Goal: Information Seeking & Learning: Learn about a topic

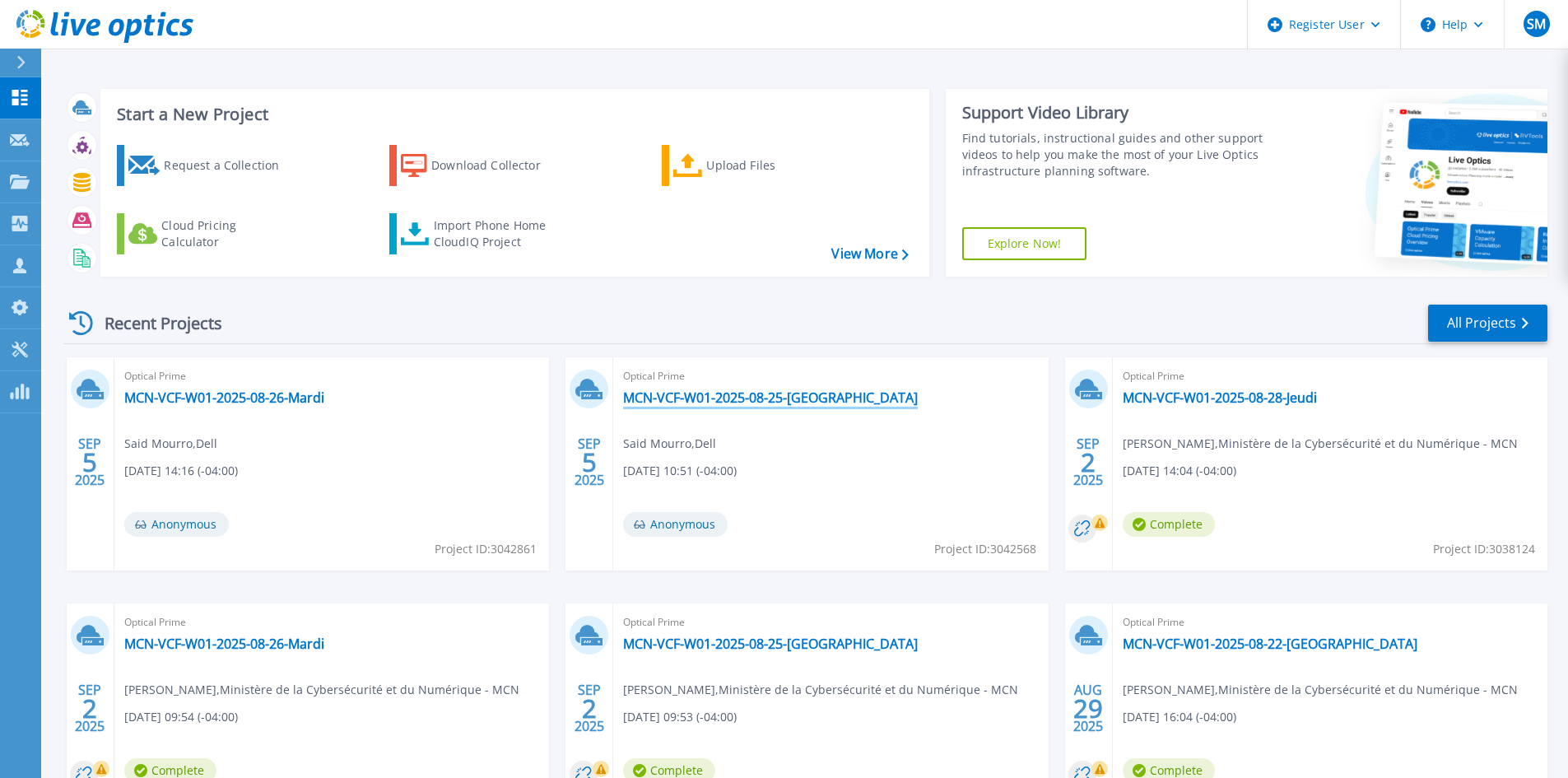
click at [761, 402] on link "MCN-VCF-W01-2025-08-25-[GEOGRAPHIC_DATA]" at bounding box center [770, 397] width 294 height 16
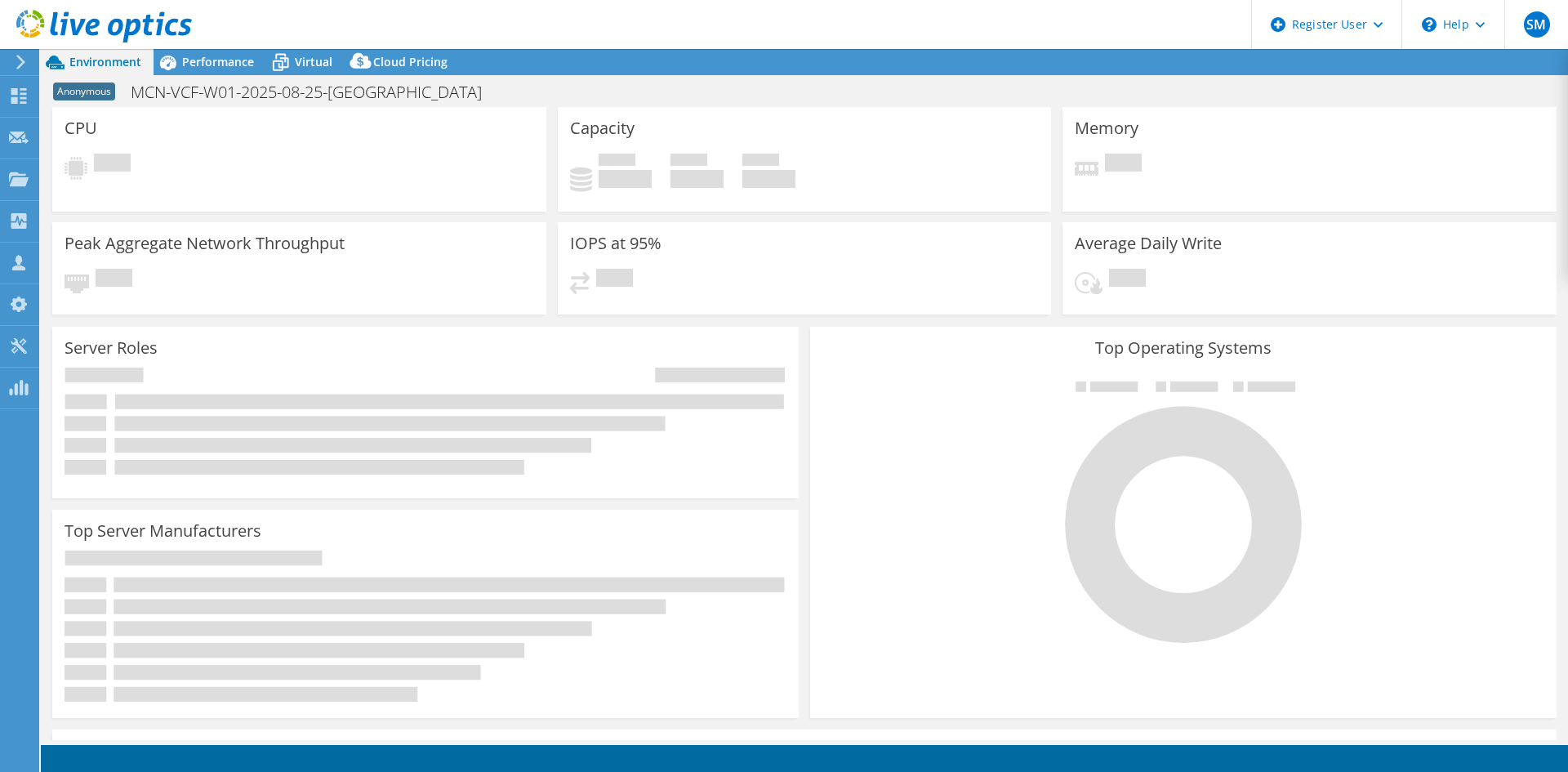
select select "[GEOGRAPHIC_DATA]"
select select "CAD"
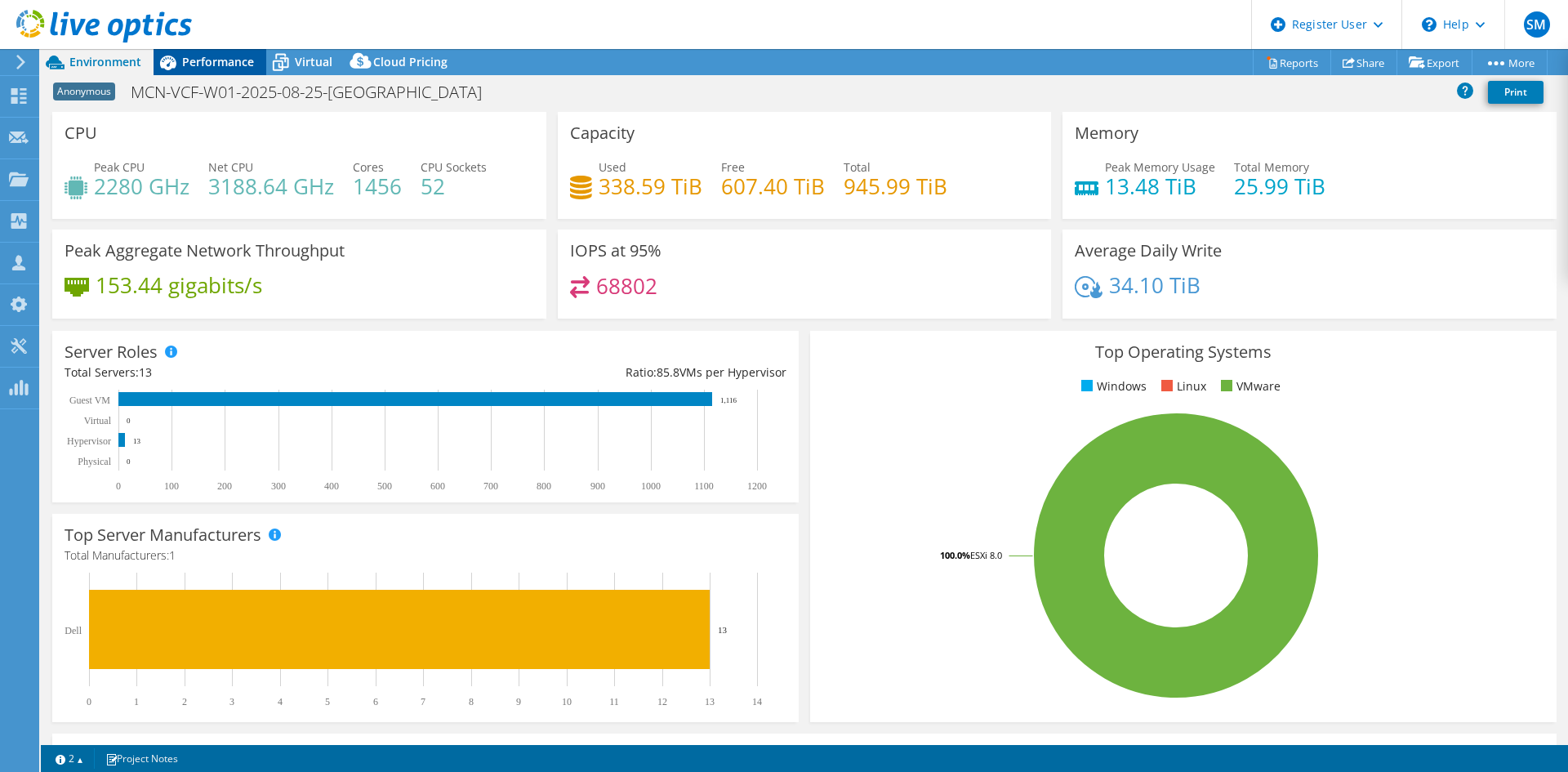
click at [202, 64] on span "Performance" at bounding box center [218, 61] width 72 height 15
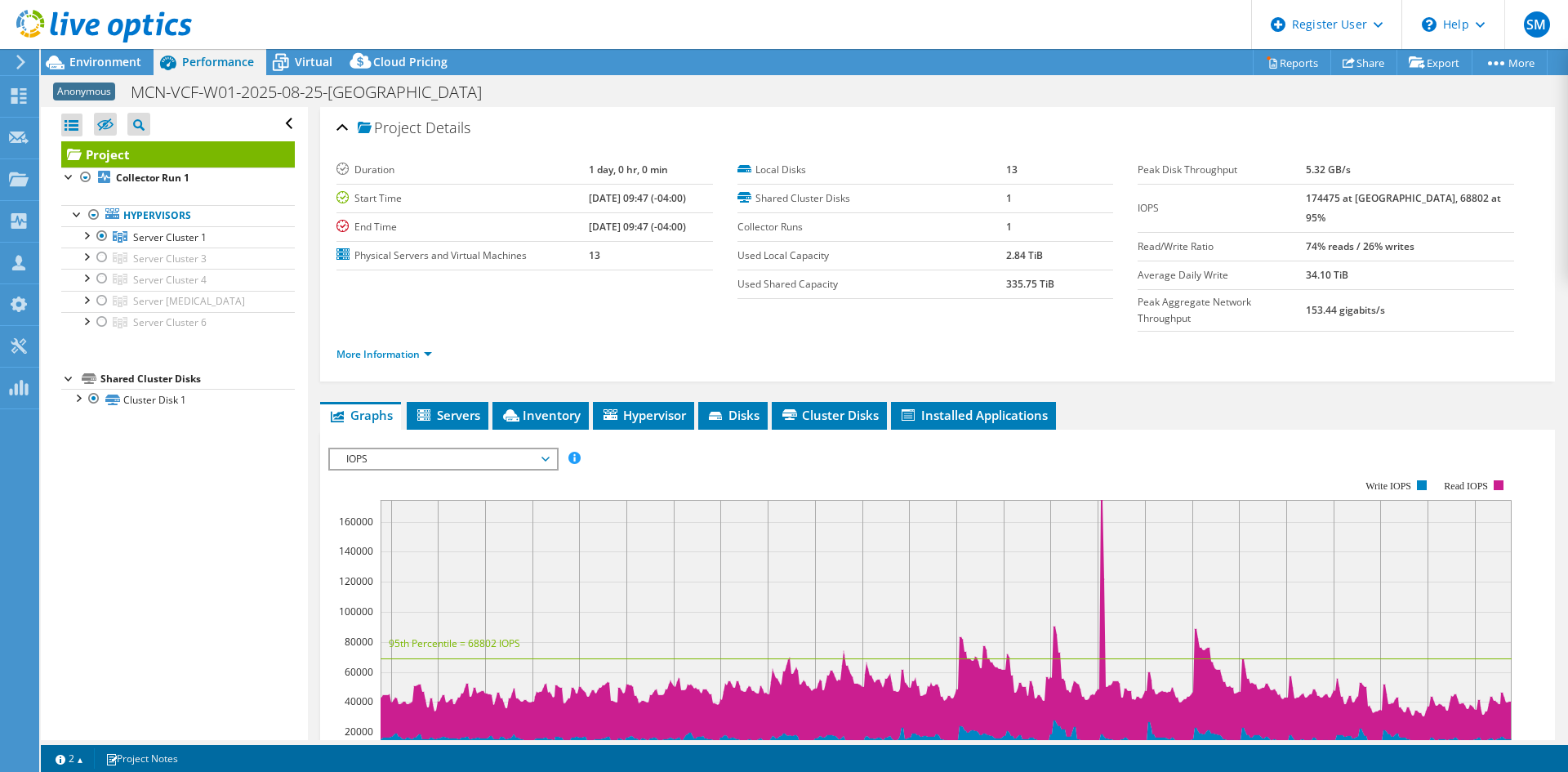
click at [441, 449] on span "IOPS" at bounding box center [443, 458] width 210 height 20
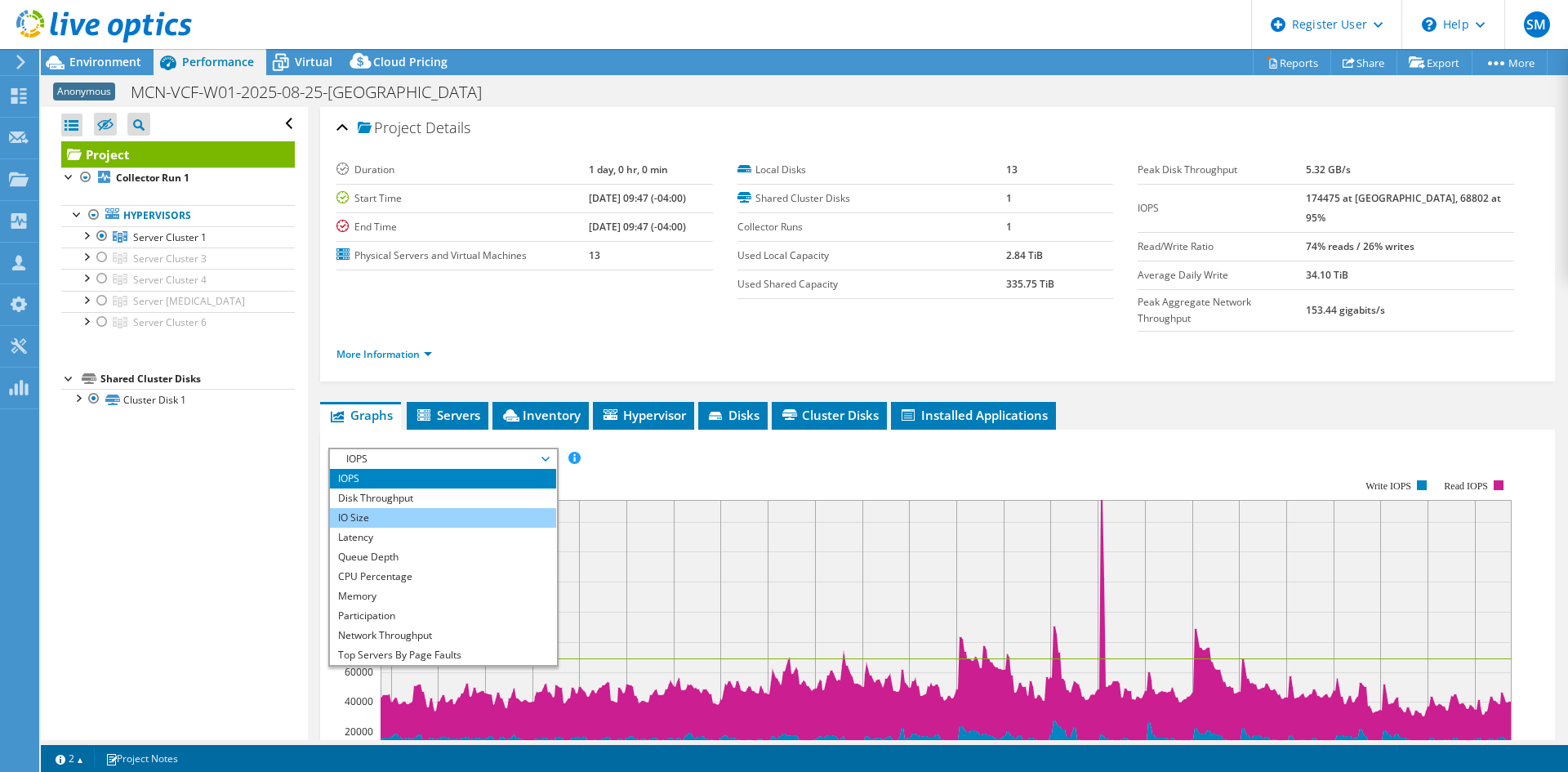
click at [406, 507] on li "IO Size" at bounding box center [442, 517] width 226 height 20
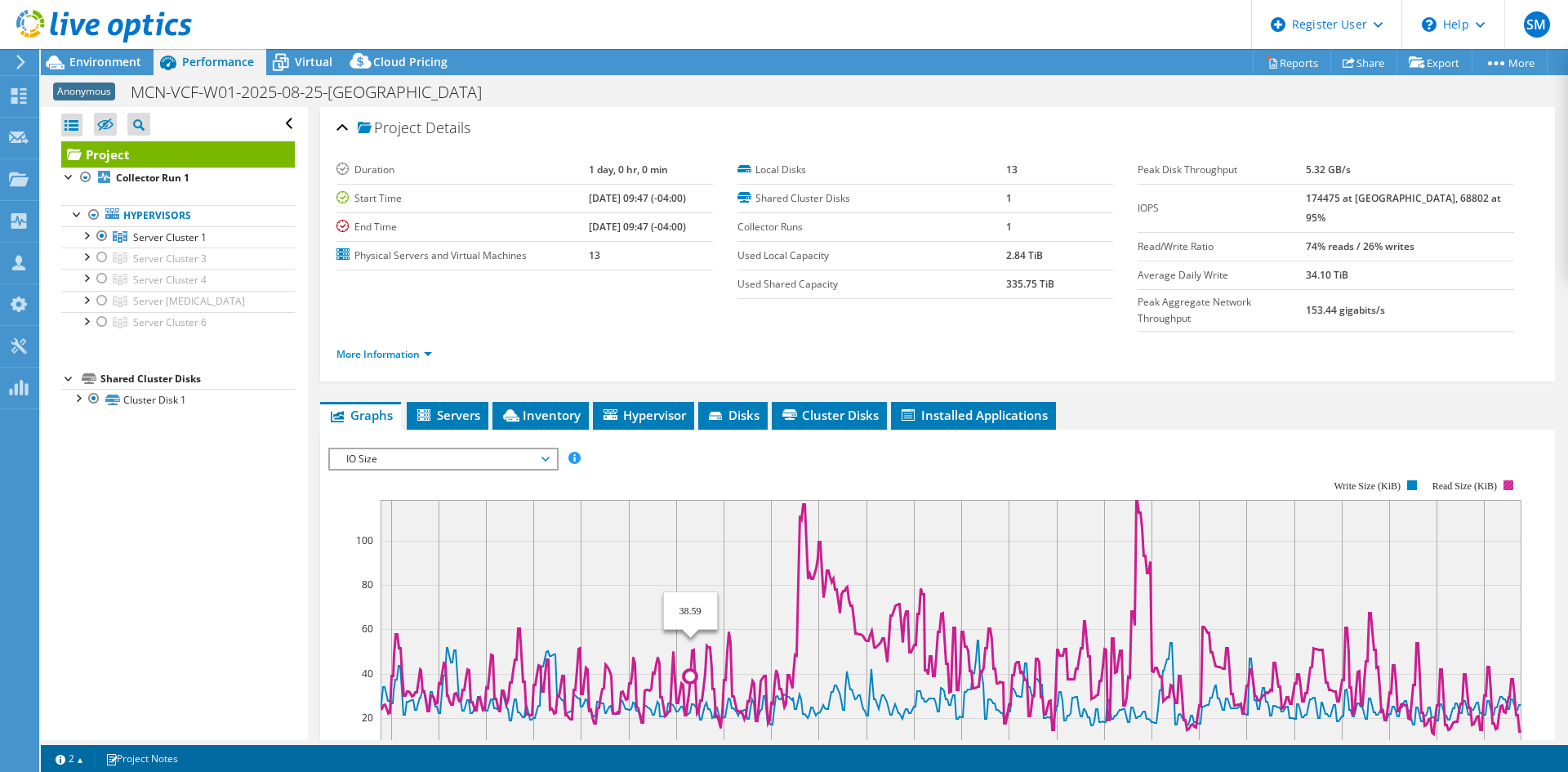
drag, startPoint x: 706, startPoint y: 611, endPoint x: 690, endPoint y: 615, distance: 16.5
click at [690, 615] on icon at bounding box center [950, 616] width 1141 height 233
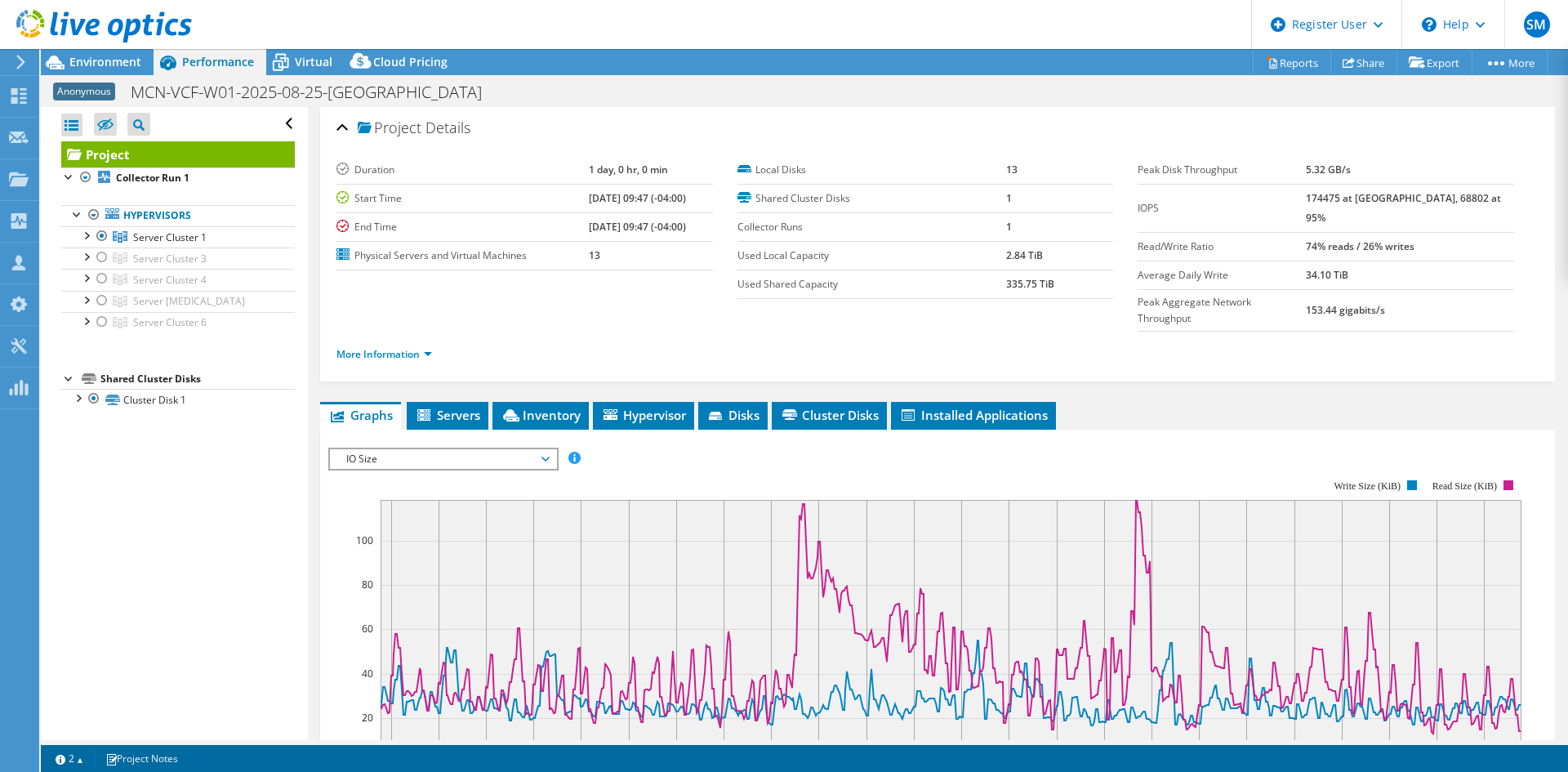
click at [175, 53] on div at bounding box center [95, 27] width 192 height 55
click at [409, 347] on link "More Information" at bounding box center [384, 353] width 95 height 14
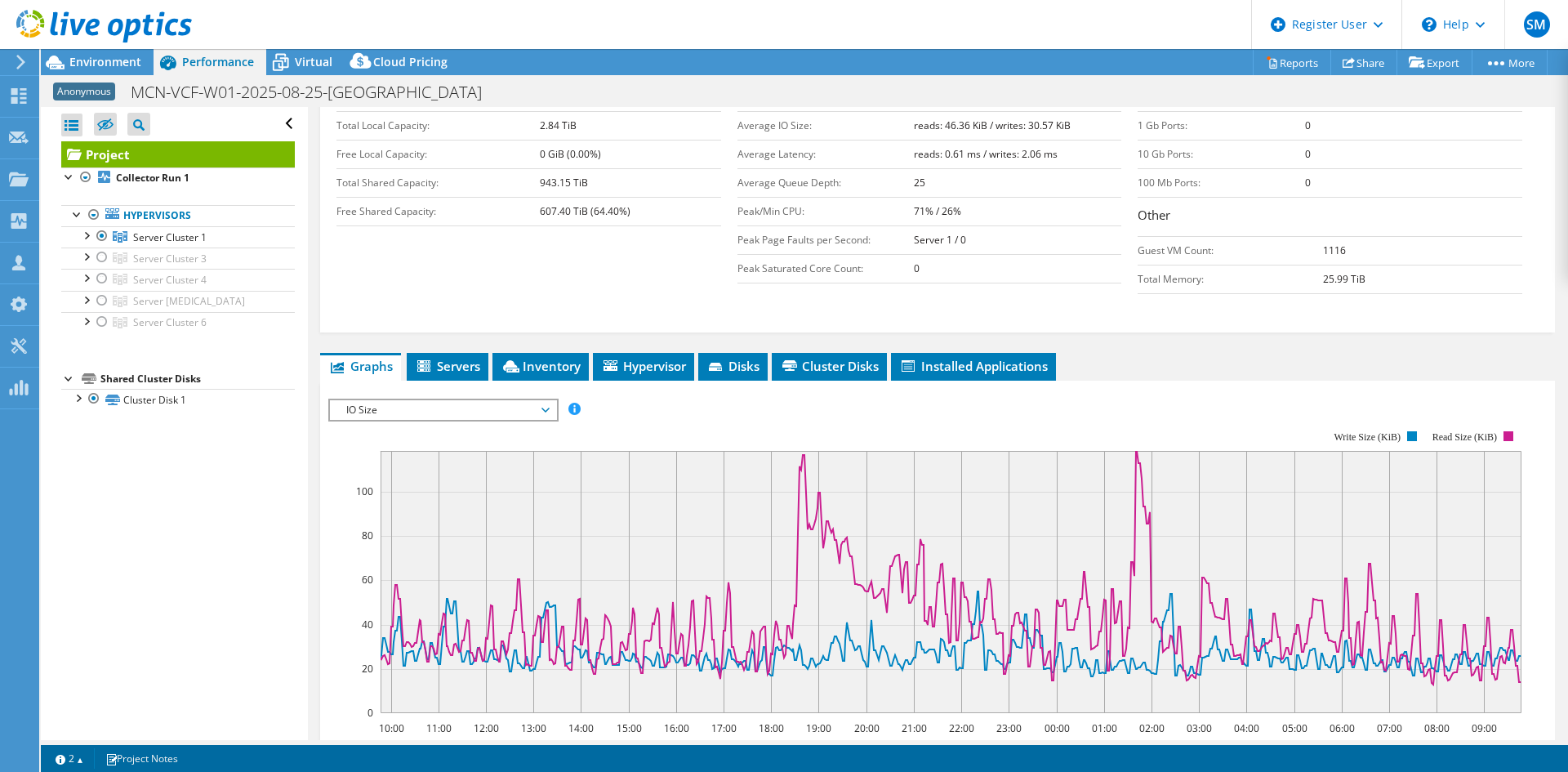
scroll to position [327, 0]
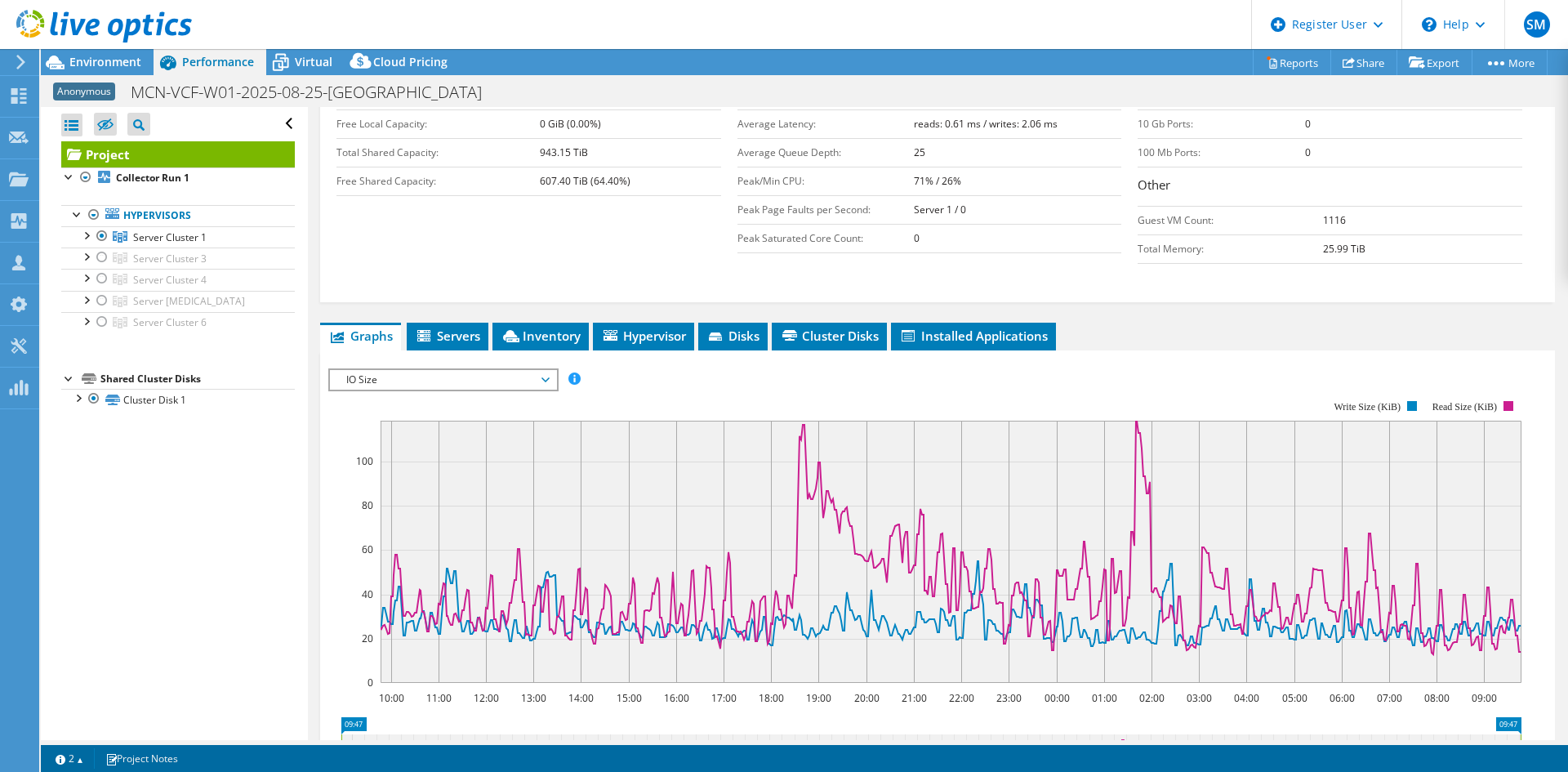
click at [430, 378] on rect at bounding box center [924, 541] width 1193 height 327
click at [437, 369] on span "IO Size" at bounding box center [443, 379] width 210 height 20
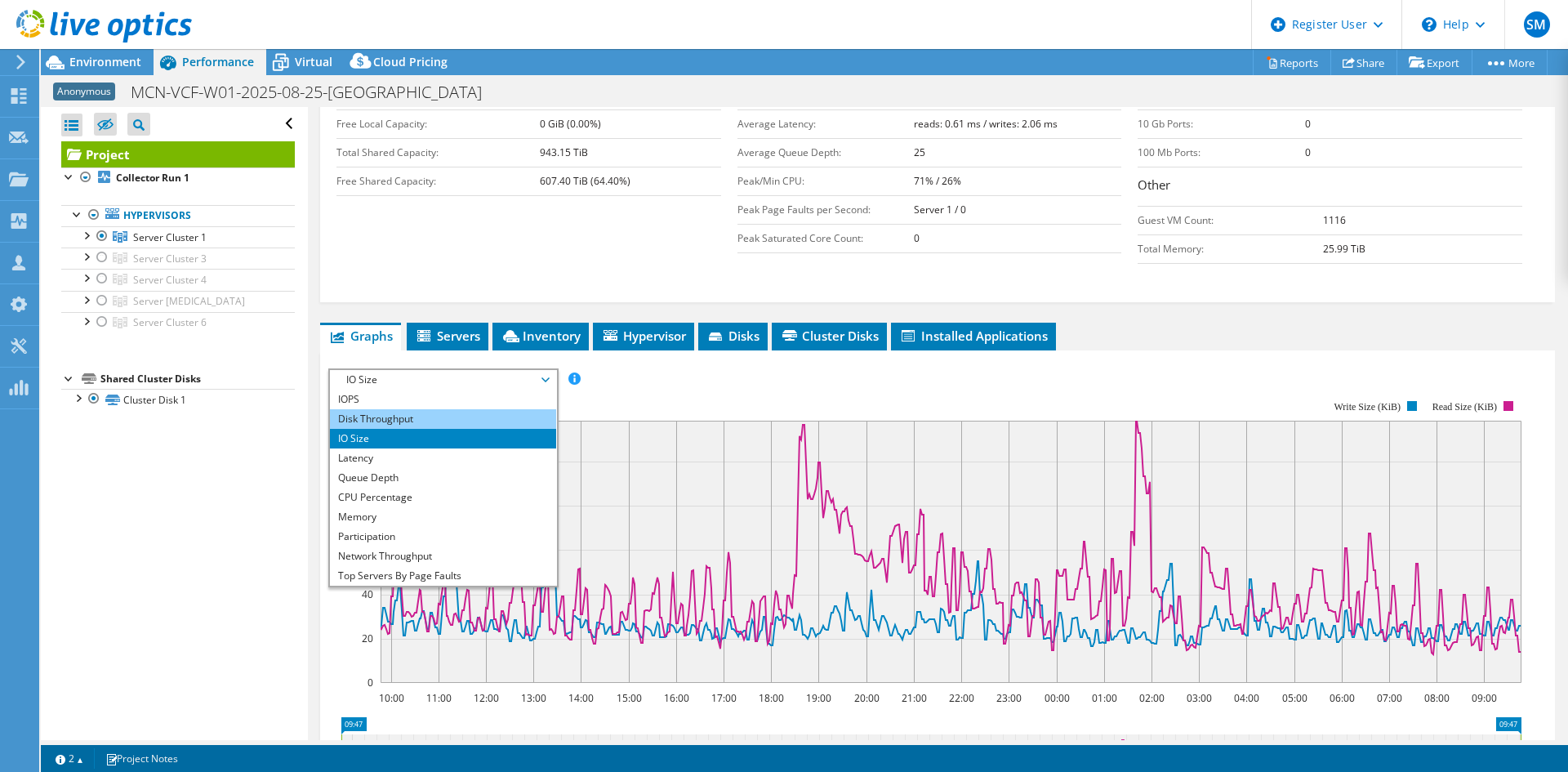
click at [395, 409] on li "Disk Throughput" at bounding box center [442, 419] width 226 height 20
